Goal: Information Seeking & Learning: Learn about a topic

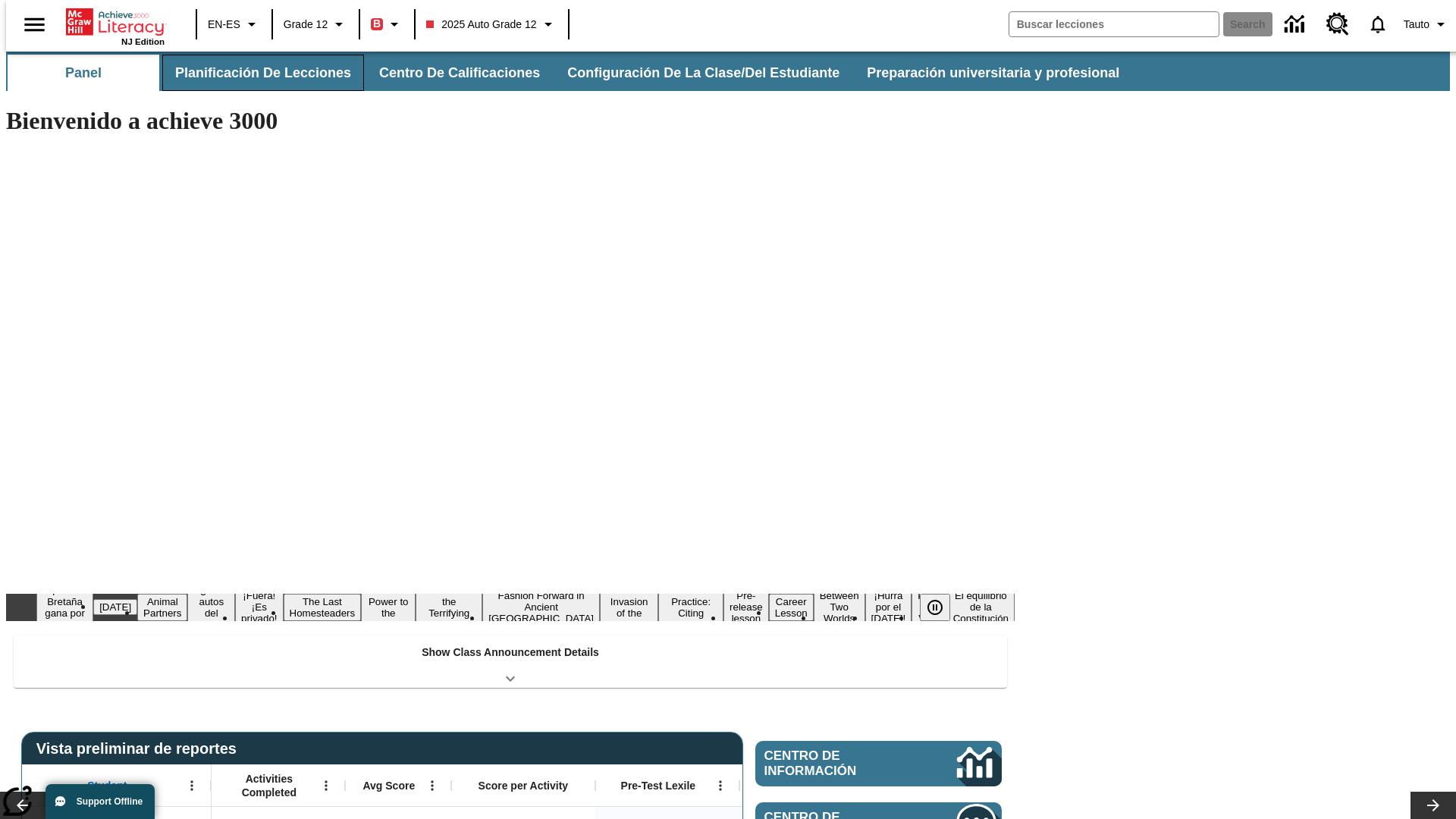
click at [254, 73] on button "Planificación de lecciones" at bounding box center [263, 73] width 202 height 37
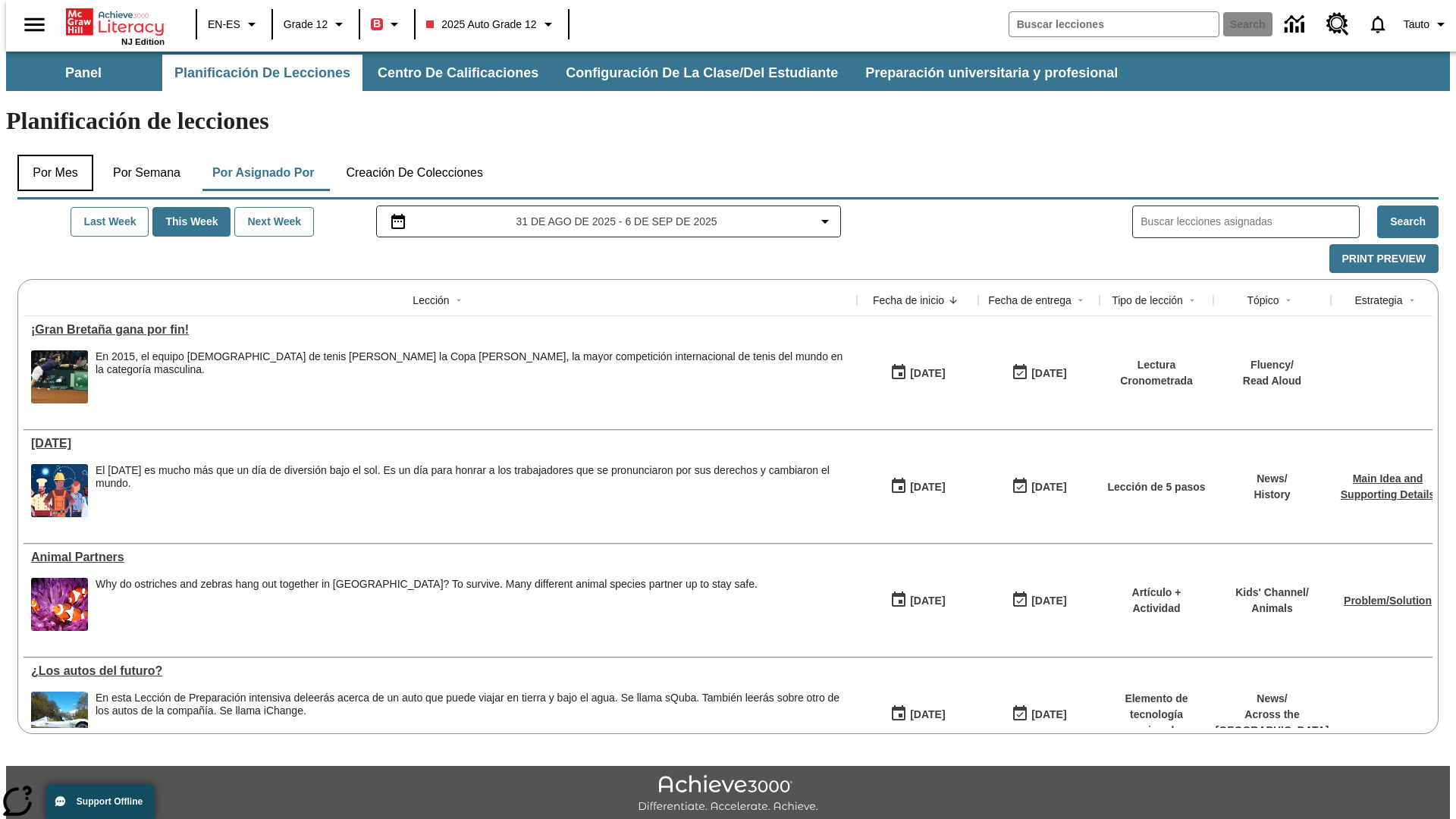
click at [50, 155] on button "Por mes" at bounding box center [55, 173] width 76 height 37
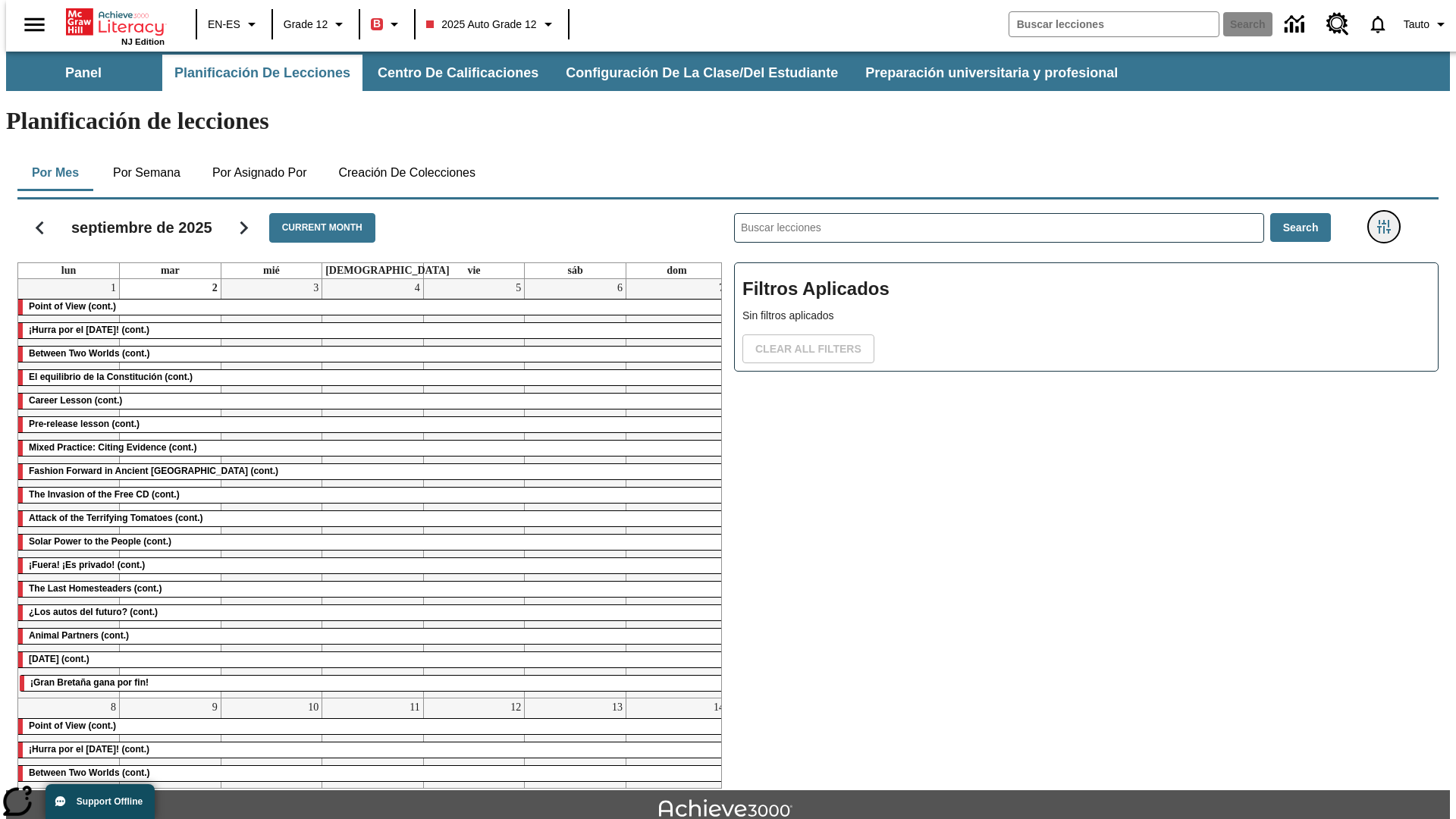
click at [1389, 220] on icon "Menú lateral de filtros" at bounding box center [1384, 227] width 14 height 14
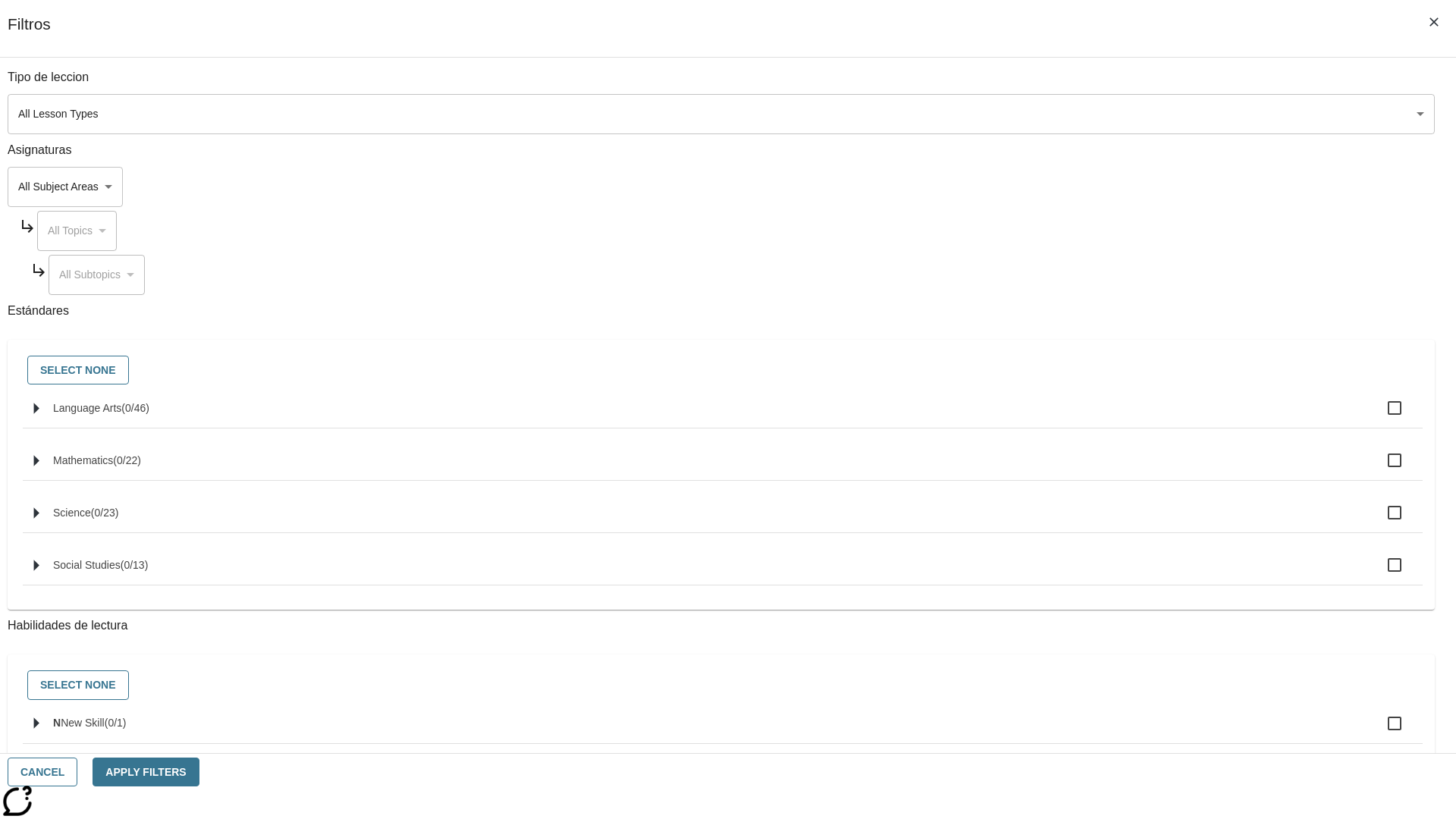
click at [1092, 114] on body "Saltar al contenido principal NJ Edition EN-ES Grade 12 B 2025 Auto Grade 12 Se…" at bounding box center [728, 470] width 1444 height 837
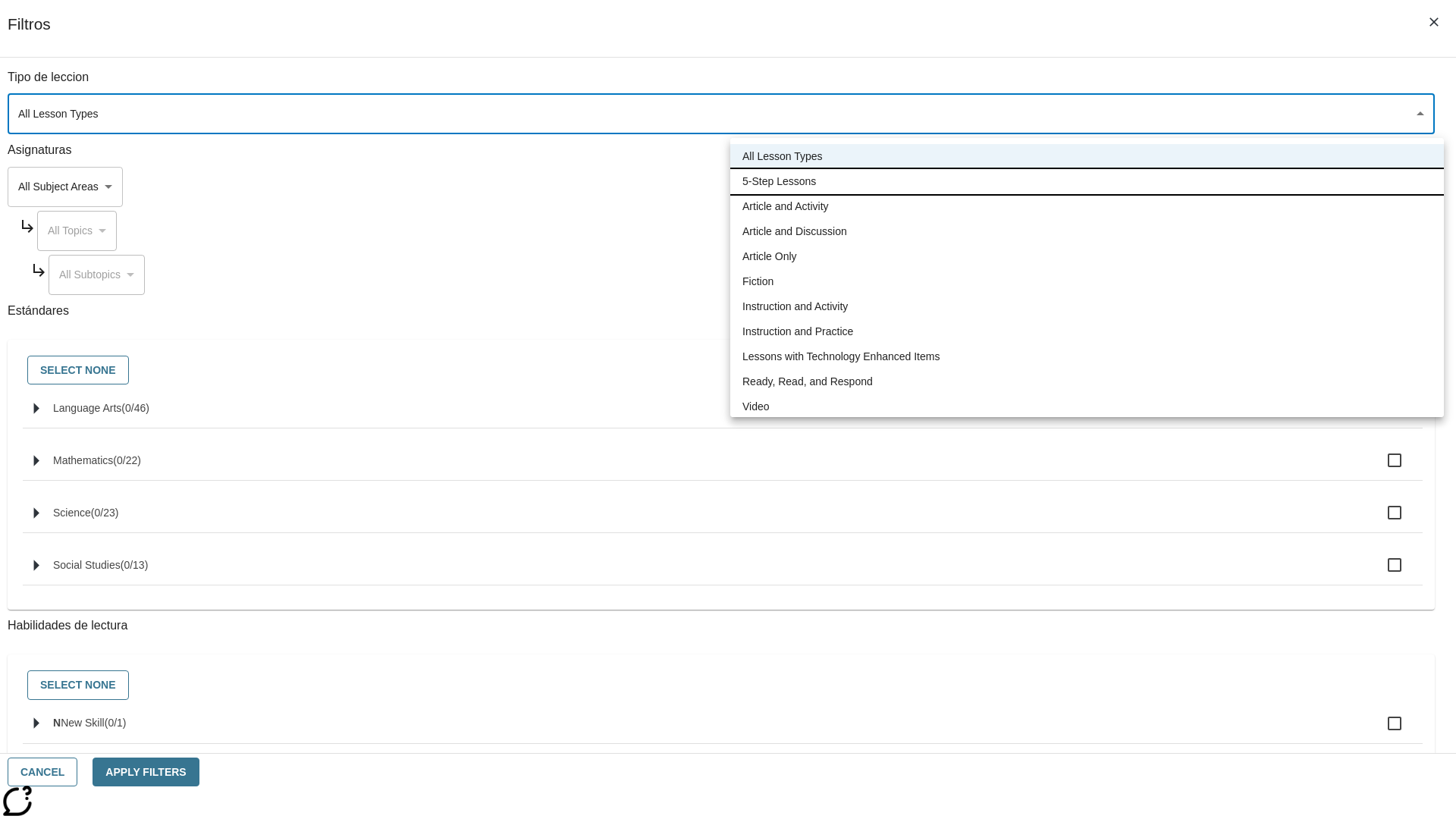
click at [1087, 181] on li "5-Step Lessons" at bounding box center [1087, 181] width 713 height 25
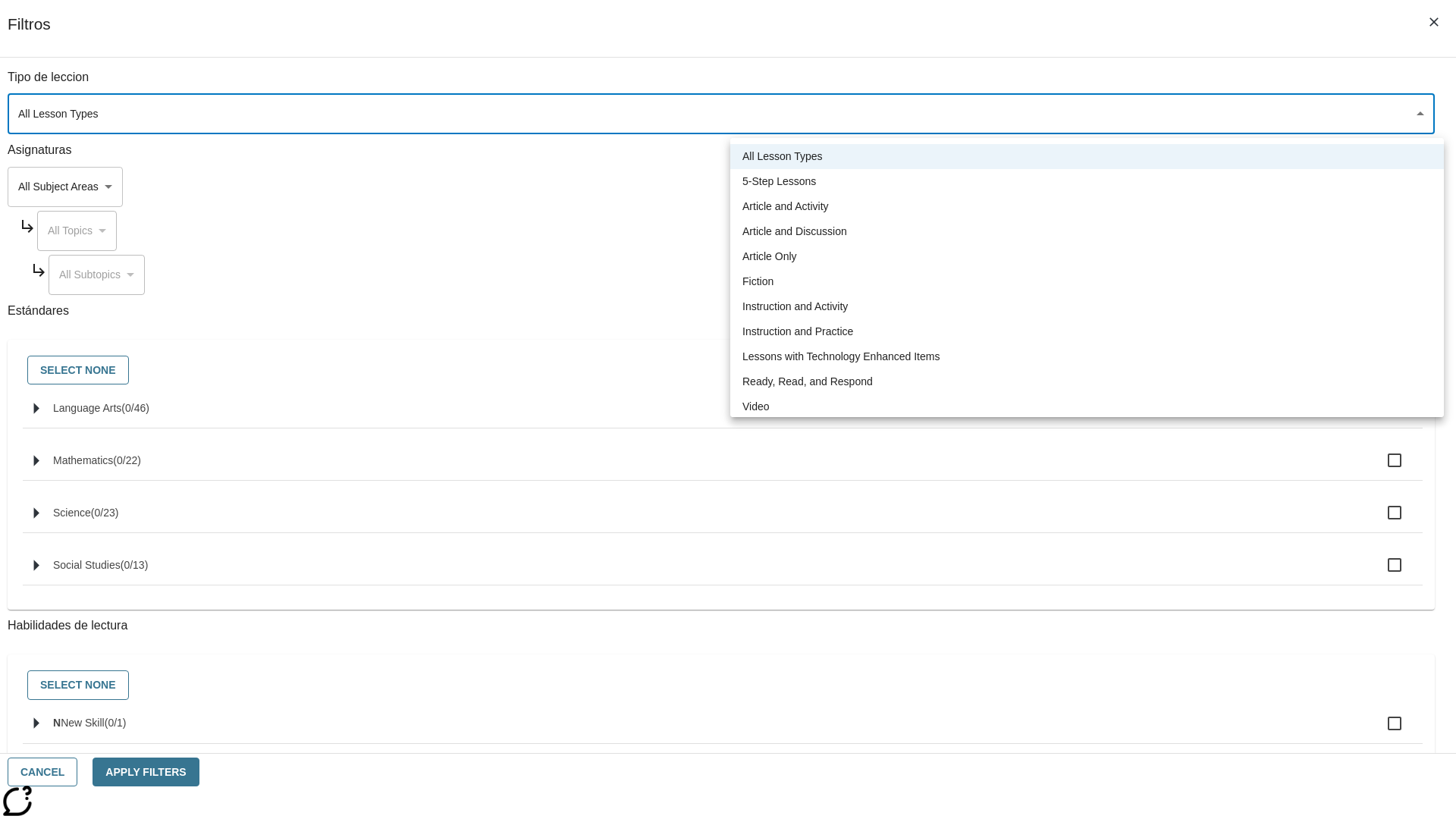
type input "1"
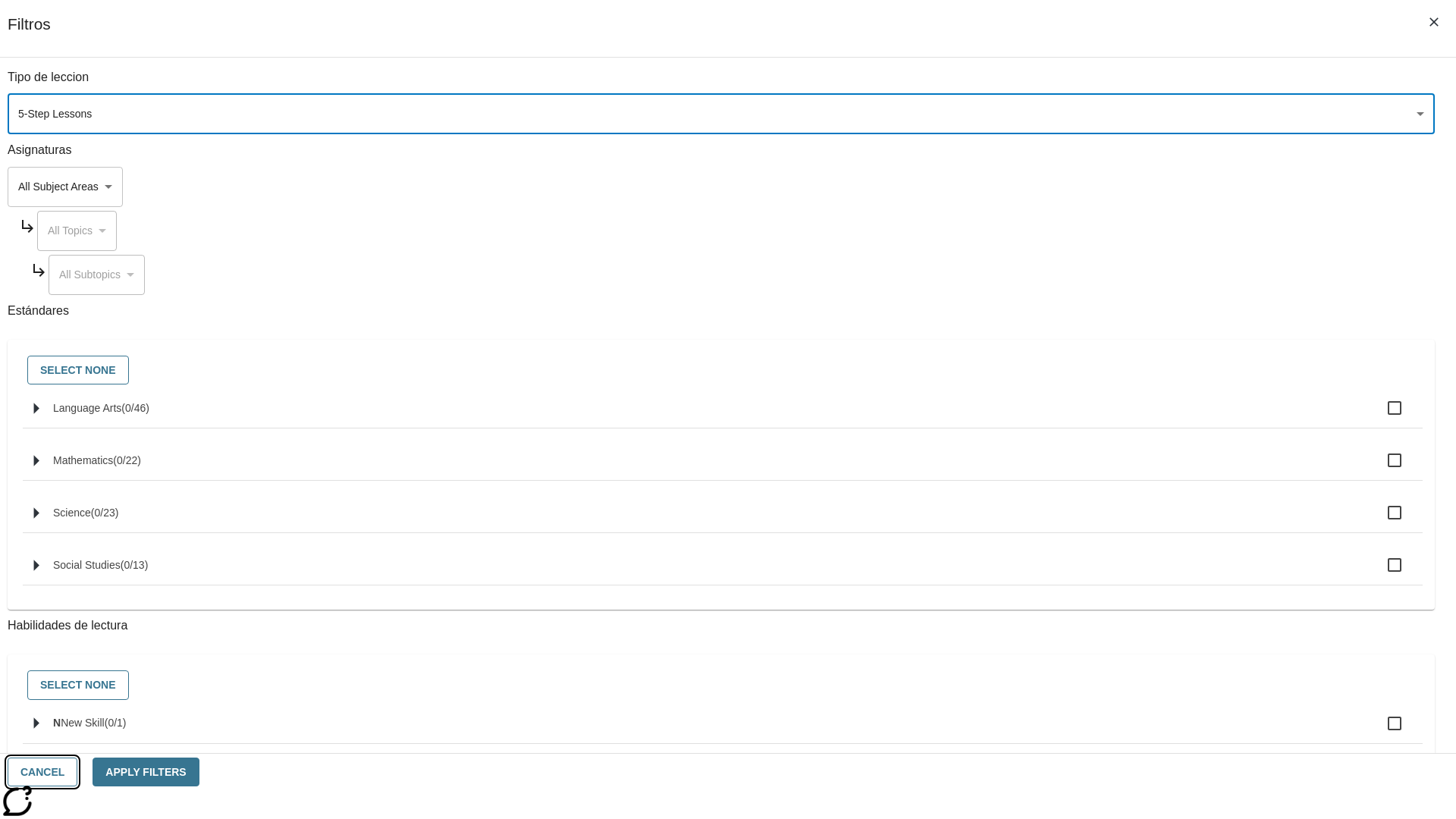
click at [77, 772] on button "Cancel" at bounding box center [42, 772] width 70 height 30
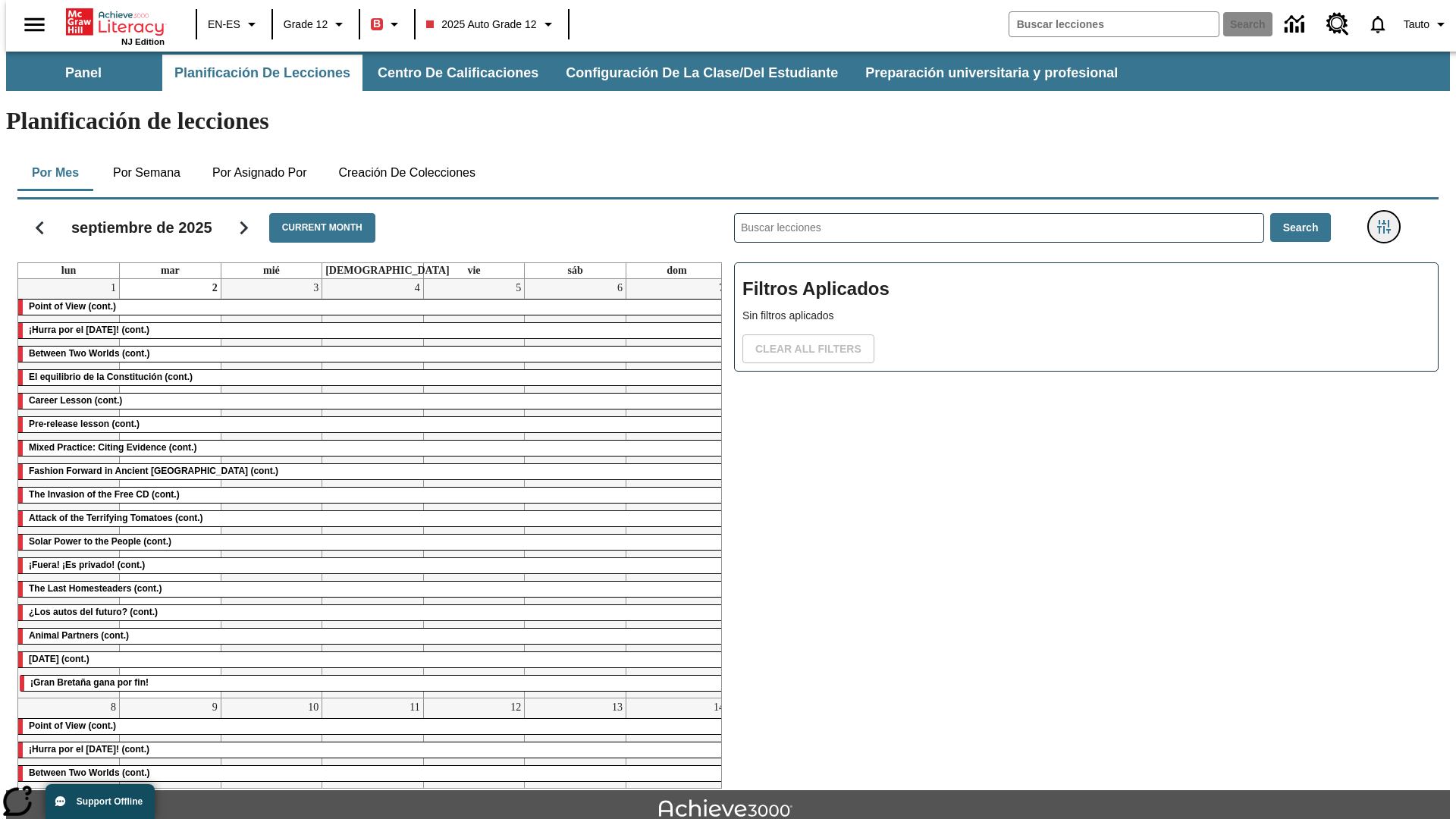
click at [1389, 220] on icon "Menú lateral de filtros" at bounding box center [1384, 227] width 14 height 14
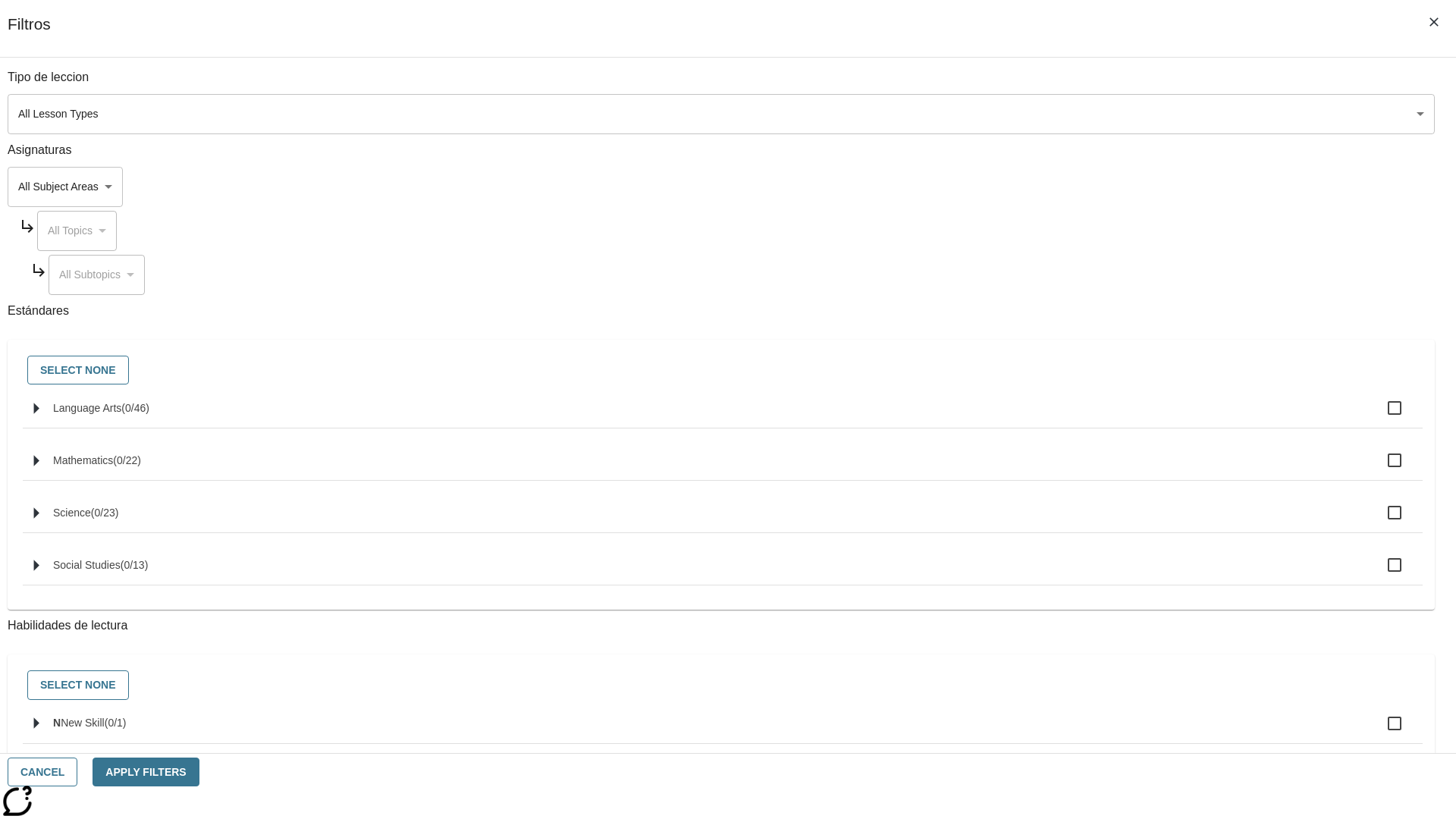
click at [1092, 114] on body "Saltar al contenido principal NJ Edition EN-ES Grade 12 B 2025 Auto Grade 12 Se…" at bounding box center [728, 470] width 1444 height 837
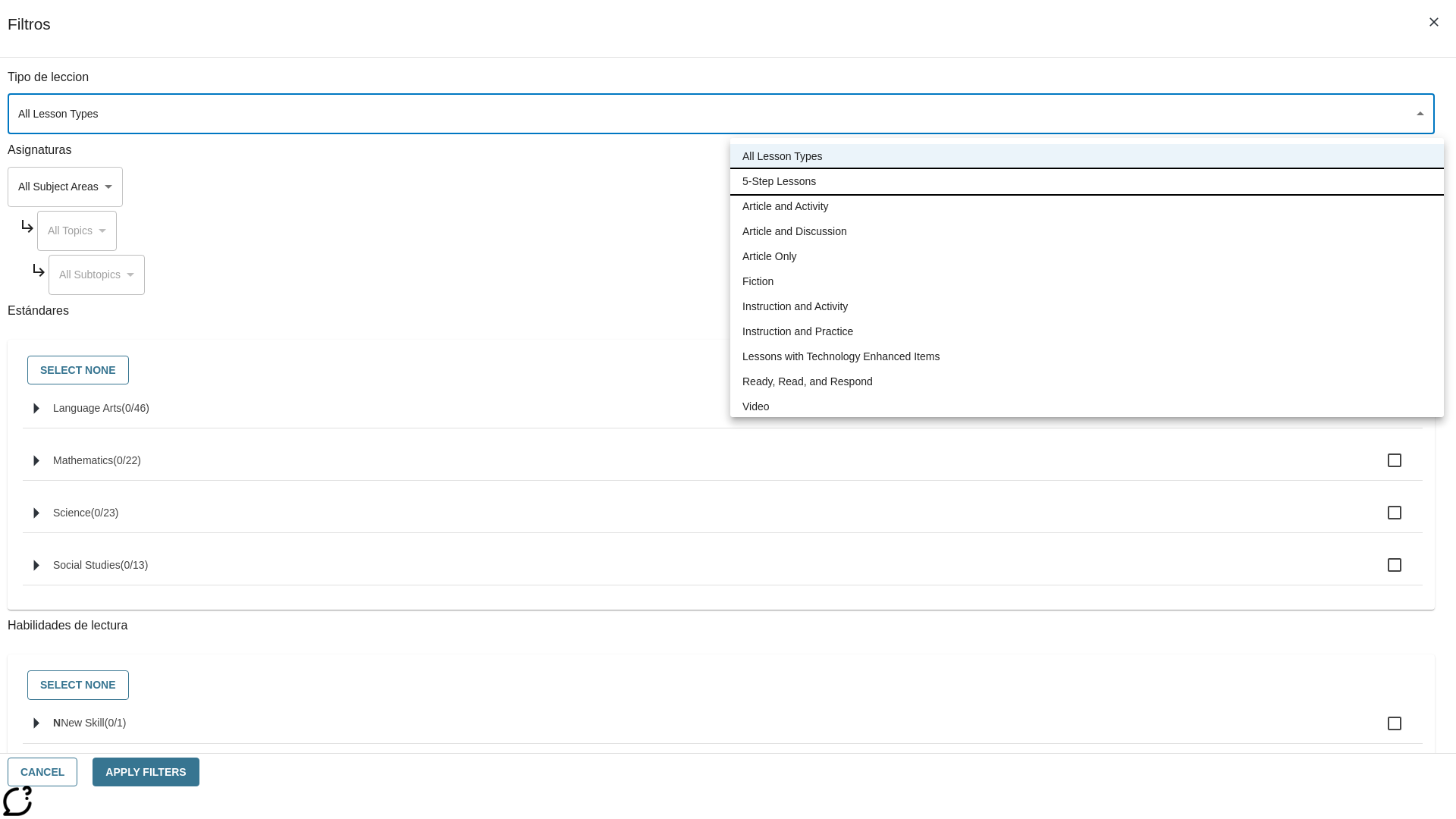
click at [1087, 181] on li "5-Step Lessons" at bounding box center [1087, 181] width 713 height 25
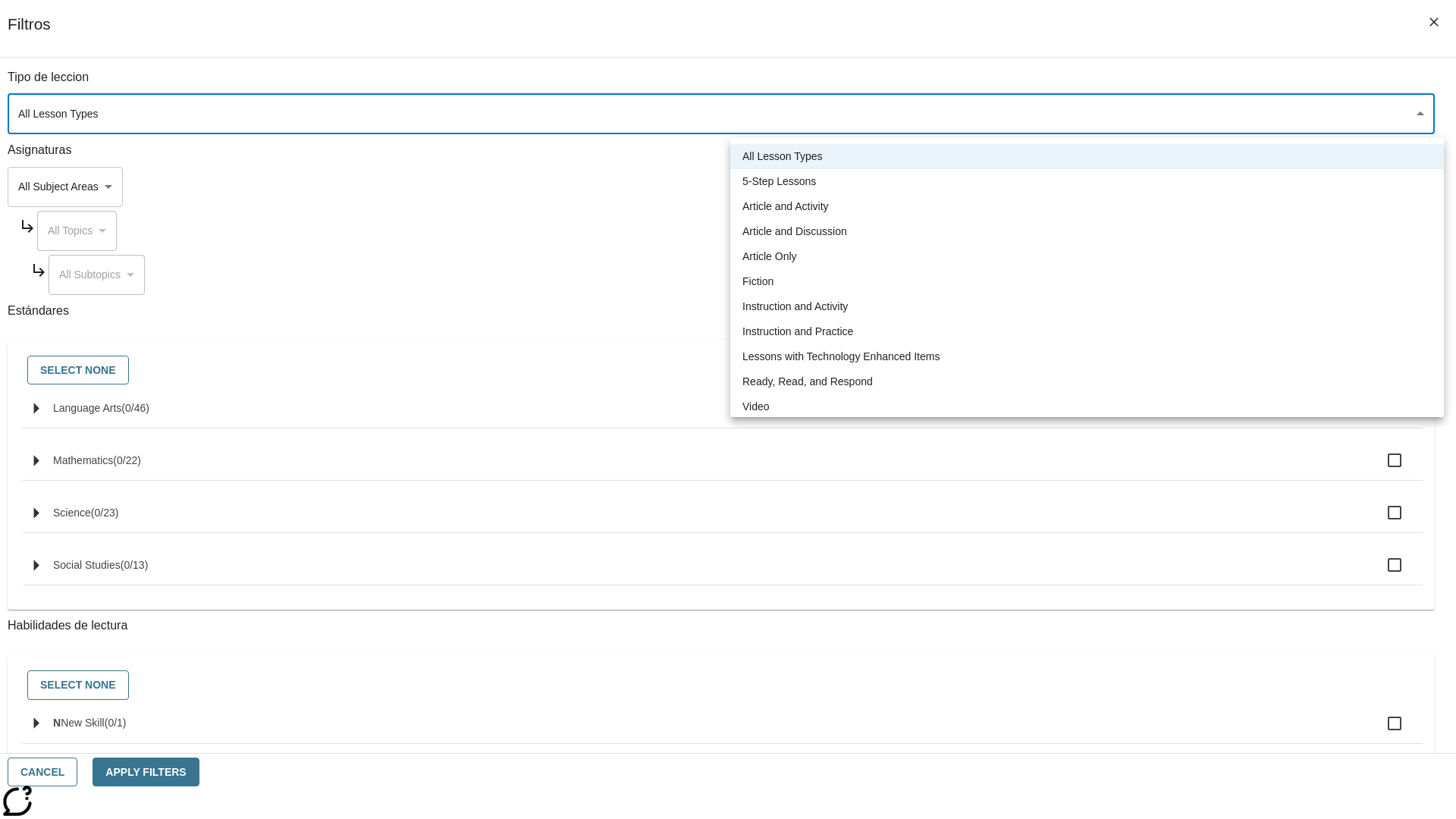
type input "1"
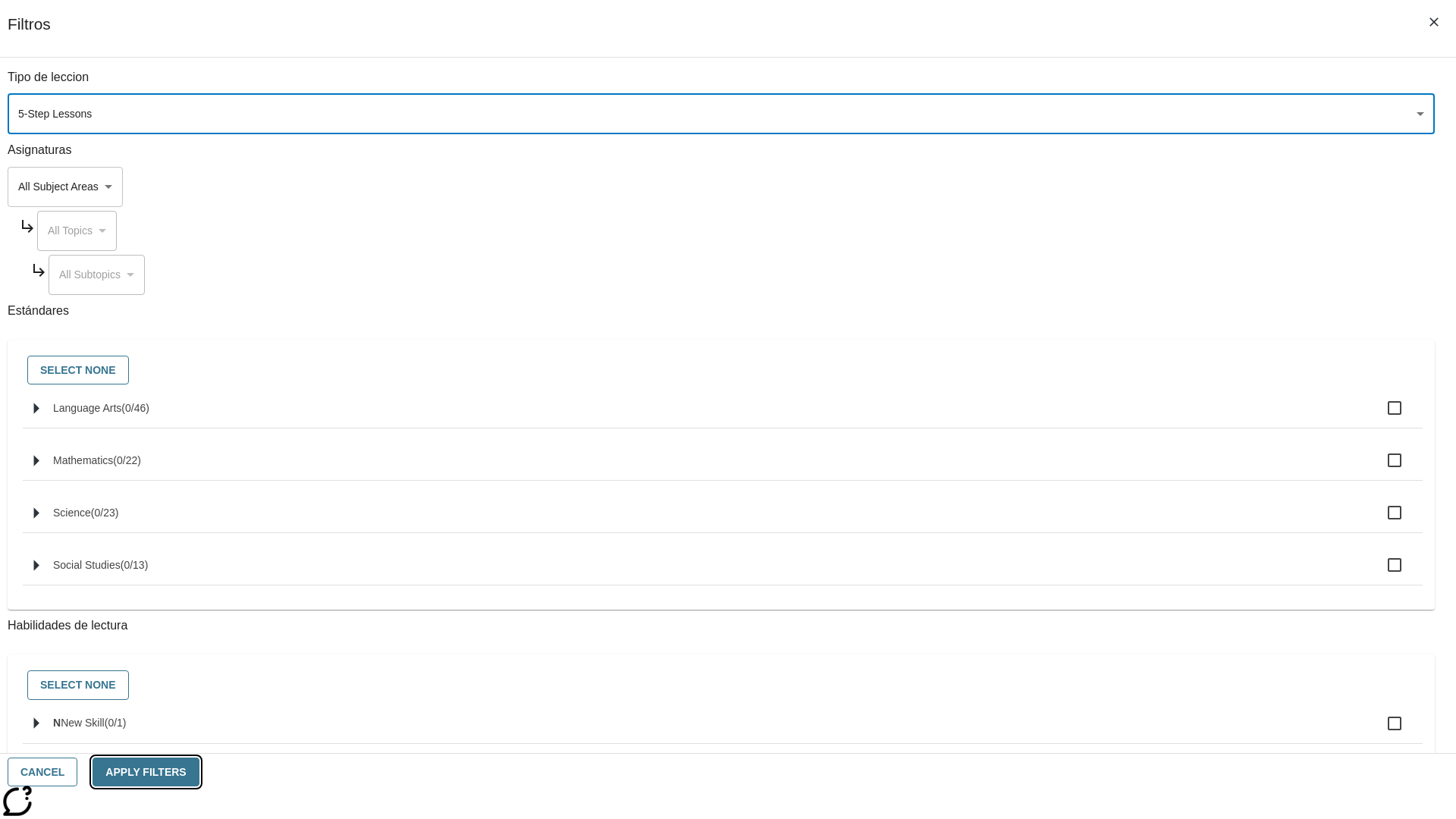
click at [199, 772] on button "Apply Filters" at bounding box center [145, 772] width 106 height 30
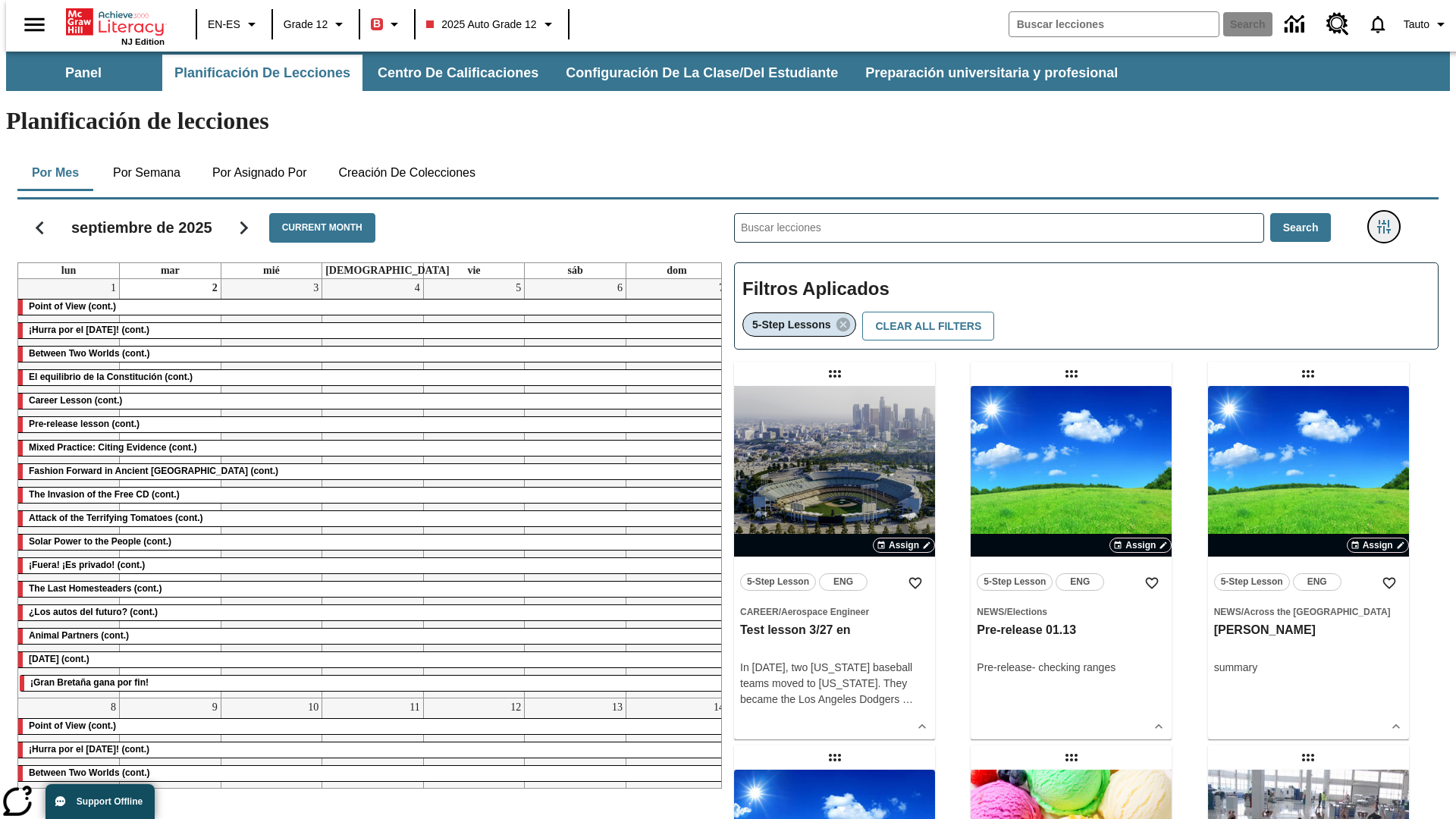
click at [1389, 220] on icon "Menú lateral de filtros" at bounding box center [1384, 227] width 14 height 14
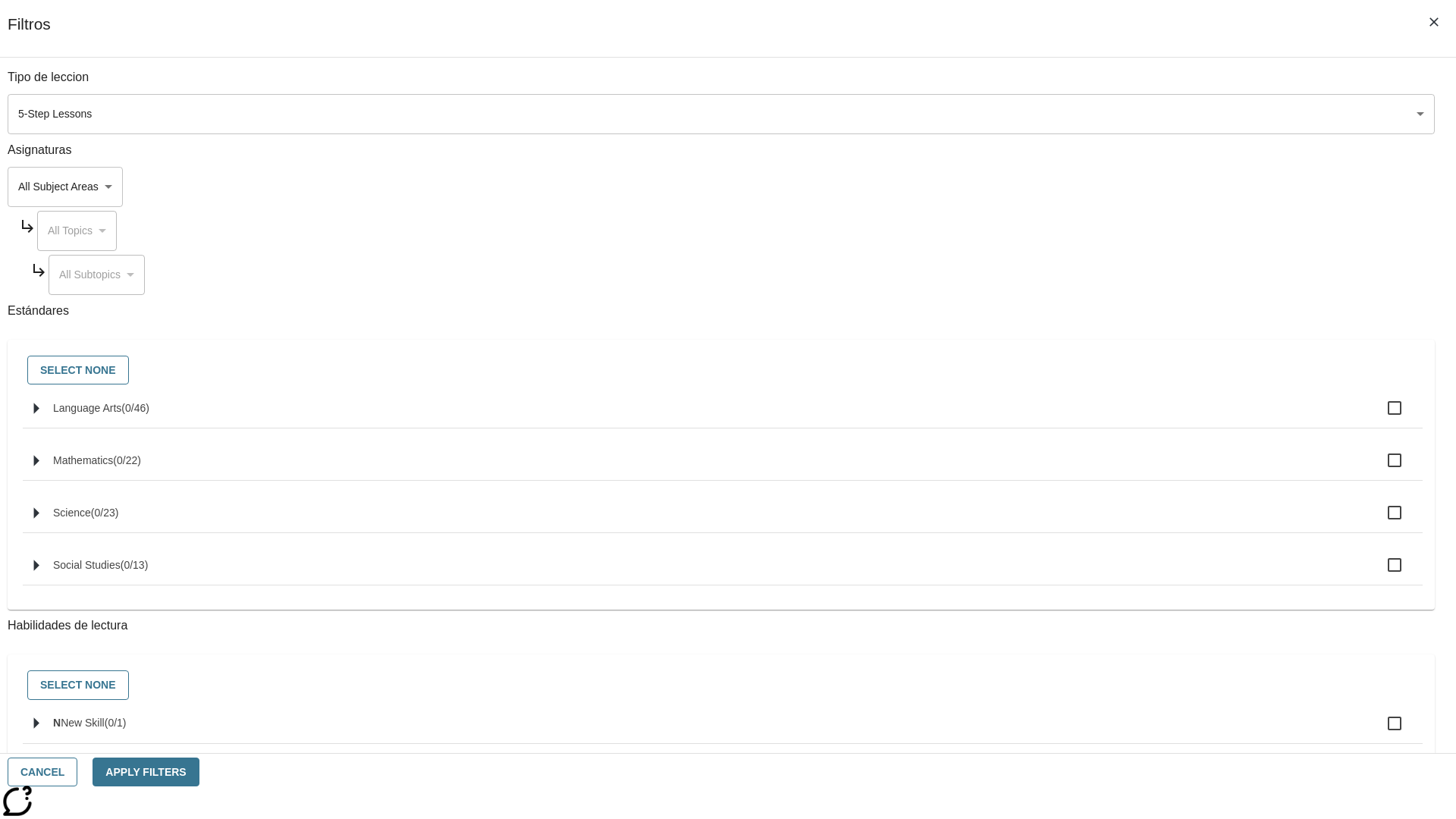
click at [1434, 22] on icon "Cerrar los filtros del Menú lateral" at bounding box center [1434, 22] width 9 height 9
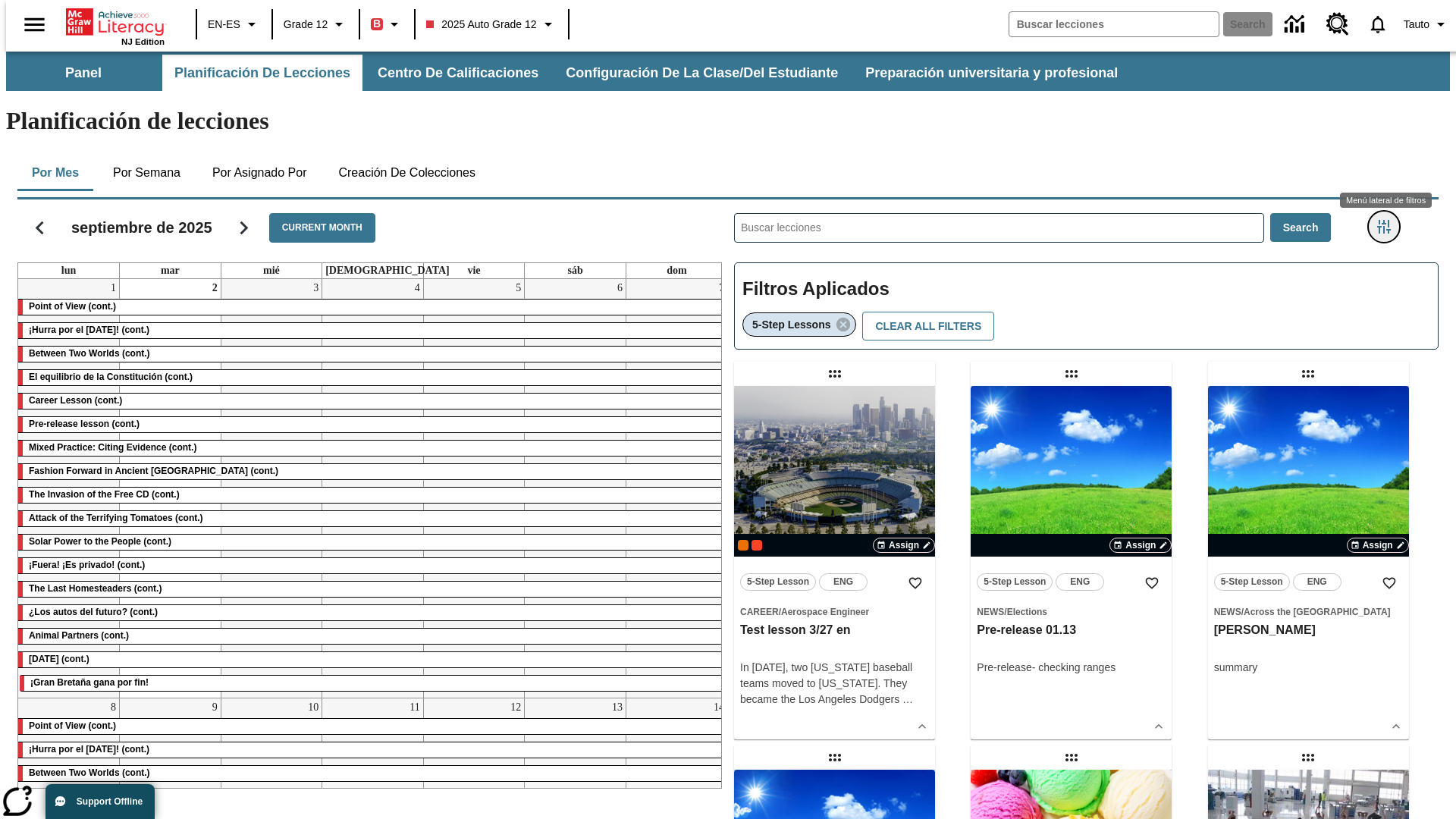
click at [1389, 220] on icon "Menú lateral de filtros" at bounding box center [1384, 227] width 14 height 14
